Goal: Task Accomplishment & Management: Complete application form

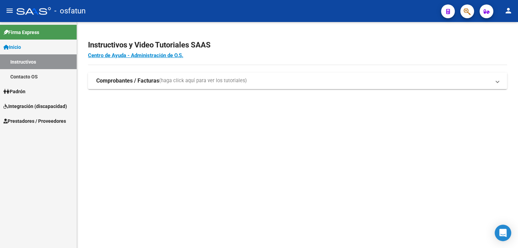
click at [112, 77] on mat-expansion-panel-header "Comprobantes / Facturas (haga click aquí para ver los tutoriales)" at bounding box center [297, 81] width 419 height 17
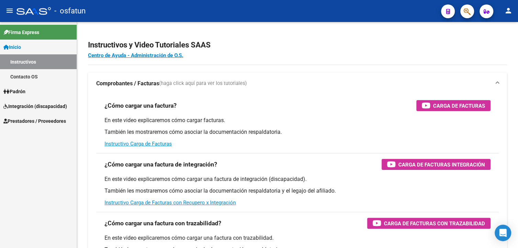
click at [26, 103] on span "Integración (discapacidad)" at bounding box center [35, 106] width 64 height 8
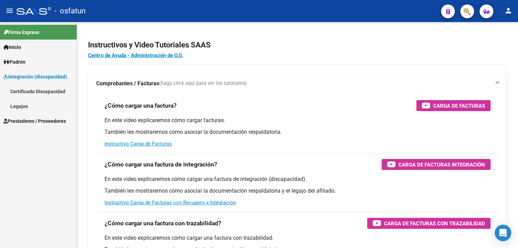
click at [33, 106] on link "Legajos" at bounding box center [38, 106] width 77 height 15
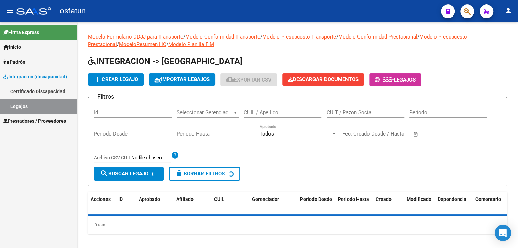
click at [39, 74] on span "Integración (discapacidad)" at bounding box center [35, 77] width 64 height 8
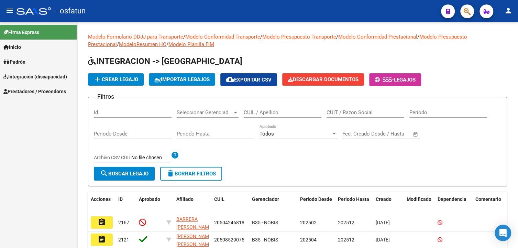
click at [40, 93] on span "Prestadores / Proveedores" at bounding box center [34, 92] width 63 height 8
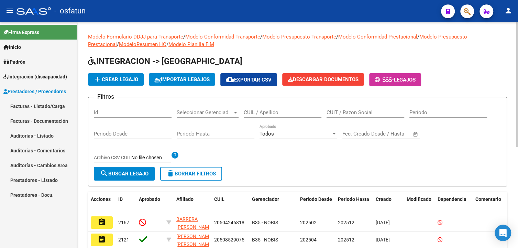
drag, startPoint x: 58, startPoint y: 105, endPoint x: 97, endPoint y: 105, distance: 39.5
click at [58, 104] on link "Facturas - Listado/Carga" at bounding box center [38, 106] width 77 height 15
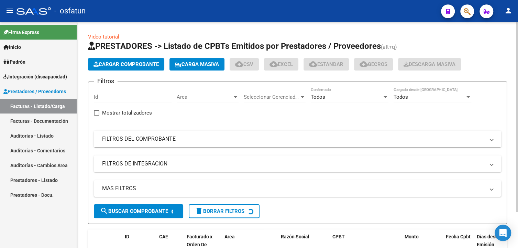
click at [163, 138] on mat-panel-title "FILTROS DEL COMPROBANTE" at bounding box center [293, 139] width 383 height 8
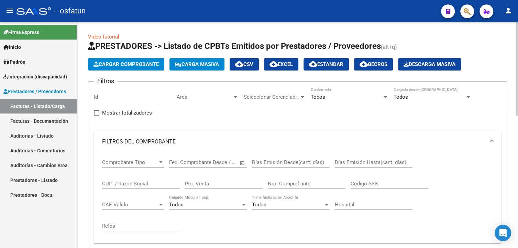
click at [151, 182] on input "CUIT / Razón Social" at bounding box center [141, 184] width 78 height 6
paste input "27357414690"
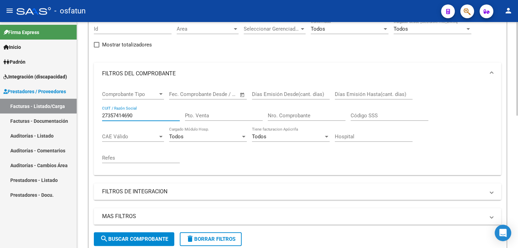
scroll to position [69, 0]
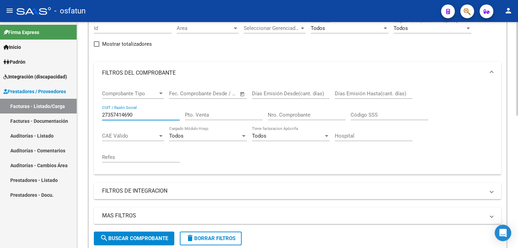
type input "27357414690"
click at [136, 239] on span "search Buscar Comprobante" at bounding box center [134, 238] width 68 height 6
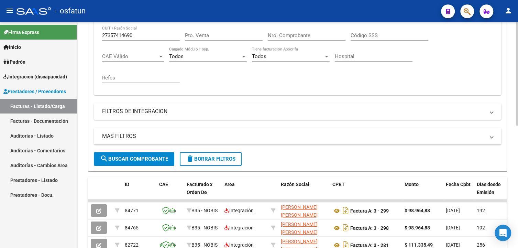
scroll to position [131, 0]
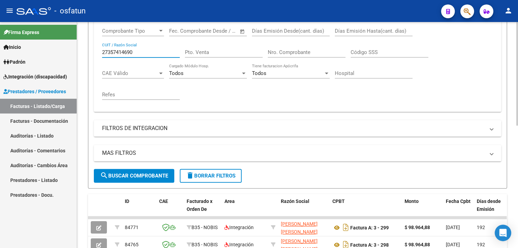
click at [163, 51] on input "27357414690" at bounding box center [141, 52] width 78 height 6
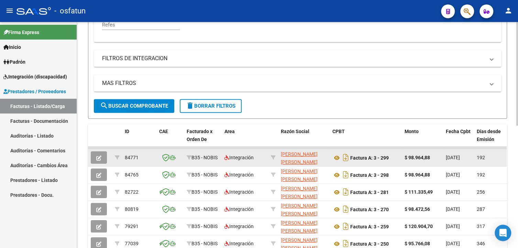
scroll to position [269, 0]
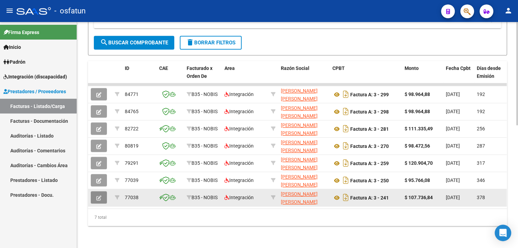
click at [102, 194] on button "button" at bounding box center [99, 197] width 16 height 12
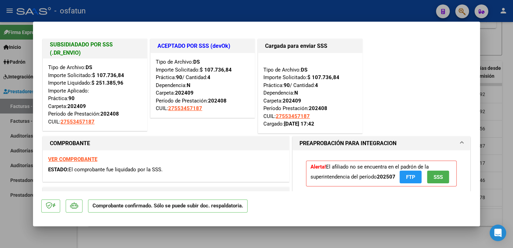
click at [510, 91] on div at bounding box center [256, 124] width 513 height 248
type input "$ 0,00"
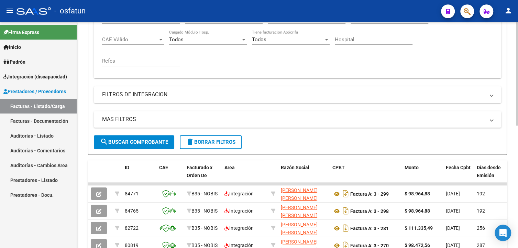
scroll to position [131, 0]
